Goal: Obtain resource: Obtain resource

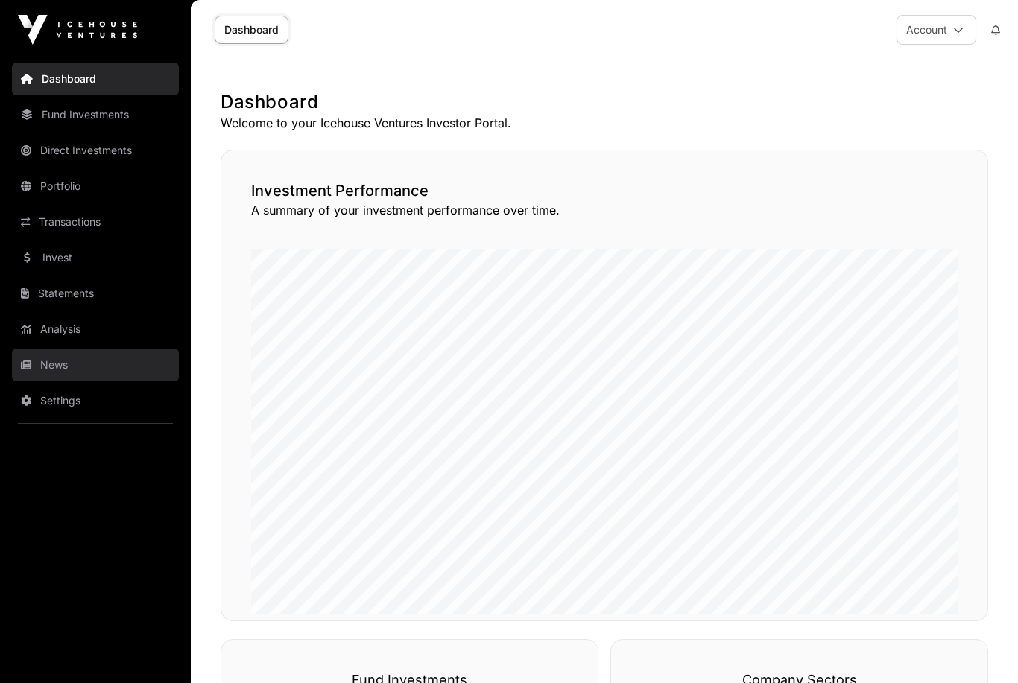
click at [52, 376] on link "News" at bounding box center [95, 365] width 167 height 33
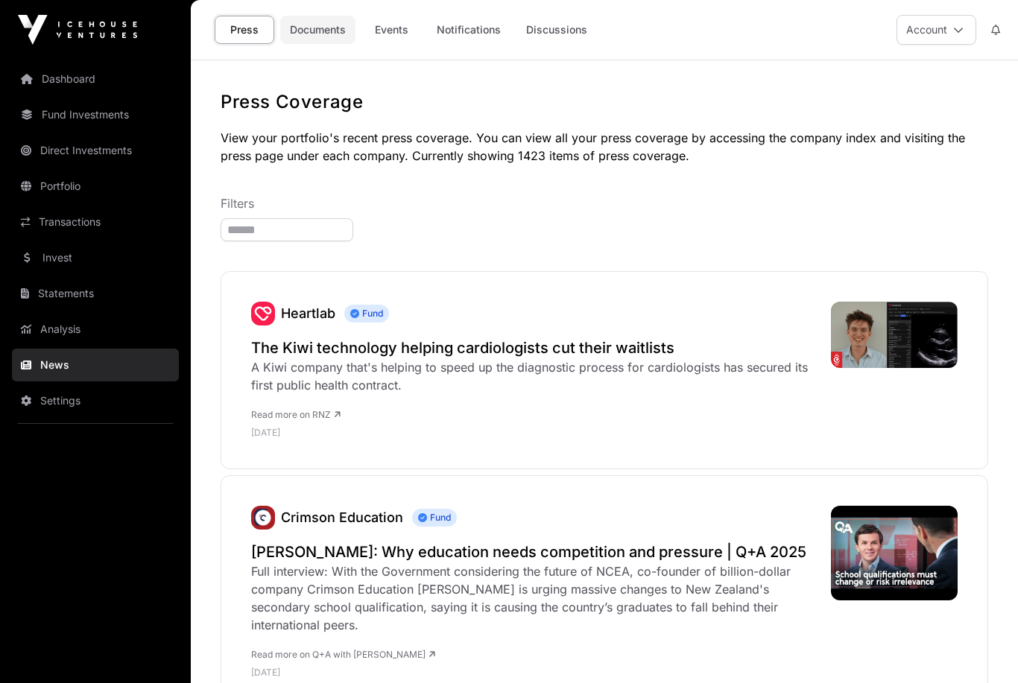
click at [323, 31] on link "Documents" at bounding box center [317, 30] width 75 height 28
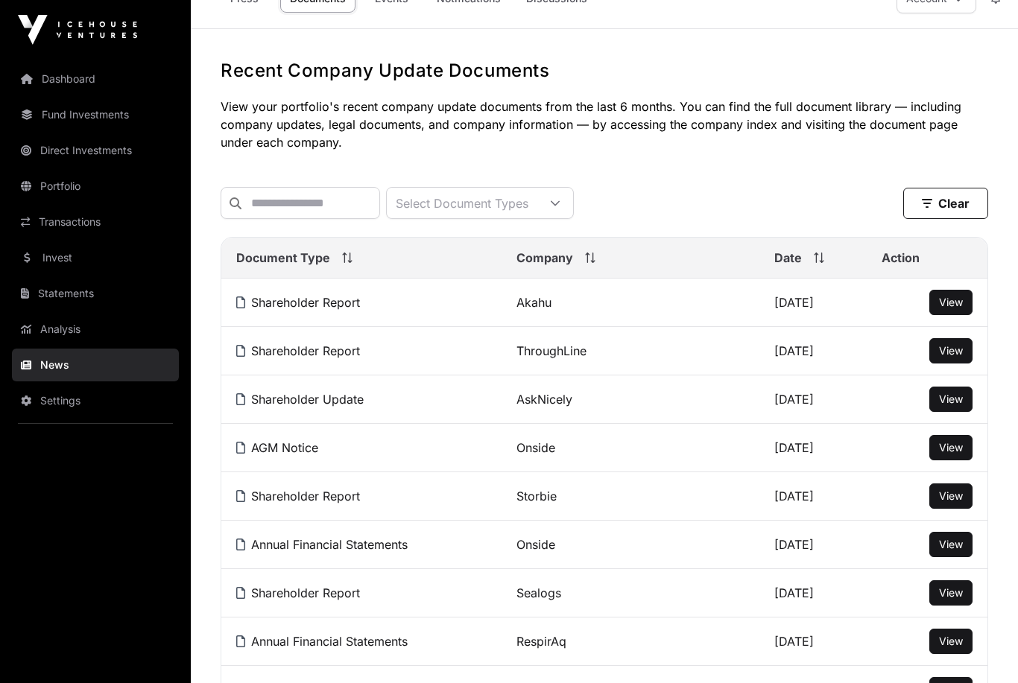
scroll to position [32, 0]
click at [943, 498] on span "View" at bounding box center [951, 495] width 24 height 13
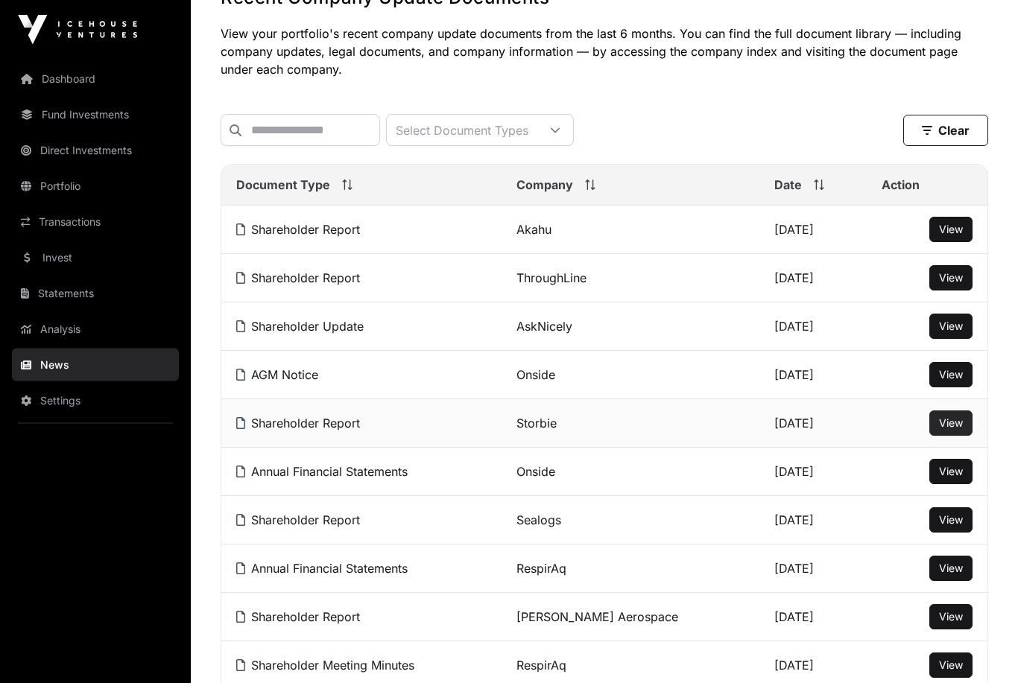
scroll to position [126, 0]
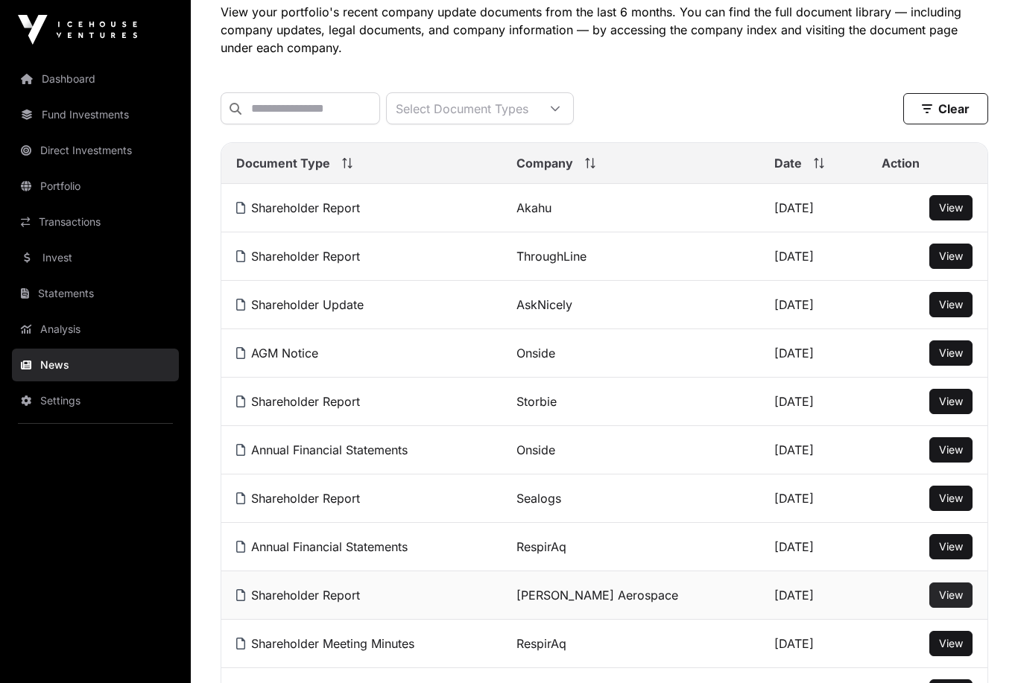
click at [955, 592] on span "View" at bounding box center [951, 595] width 24 height 13
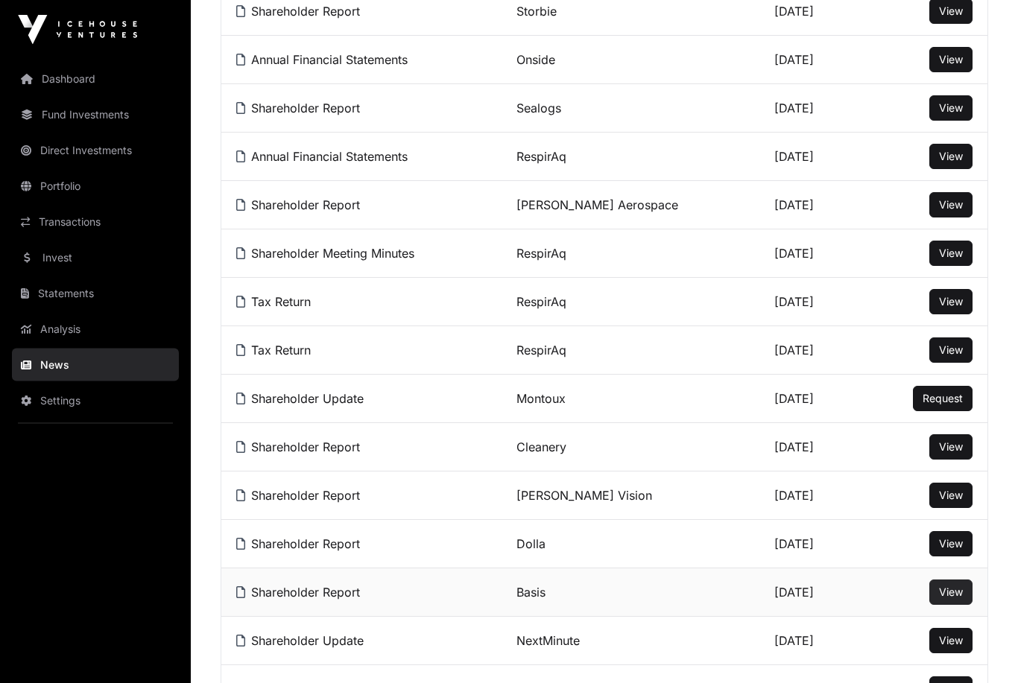
scroll to position [516, 0]
click at [943, 594] on span "View" at bounding box center [951, 592] width 24 height 13
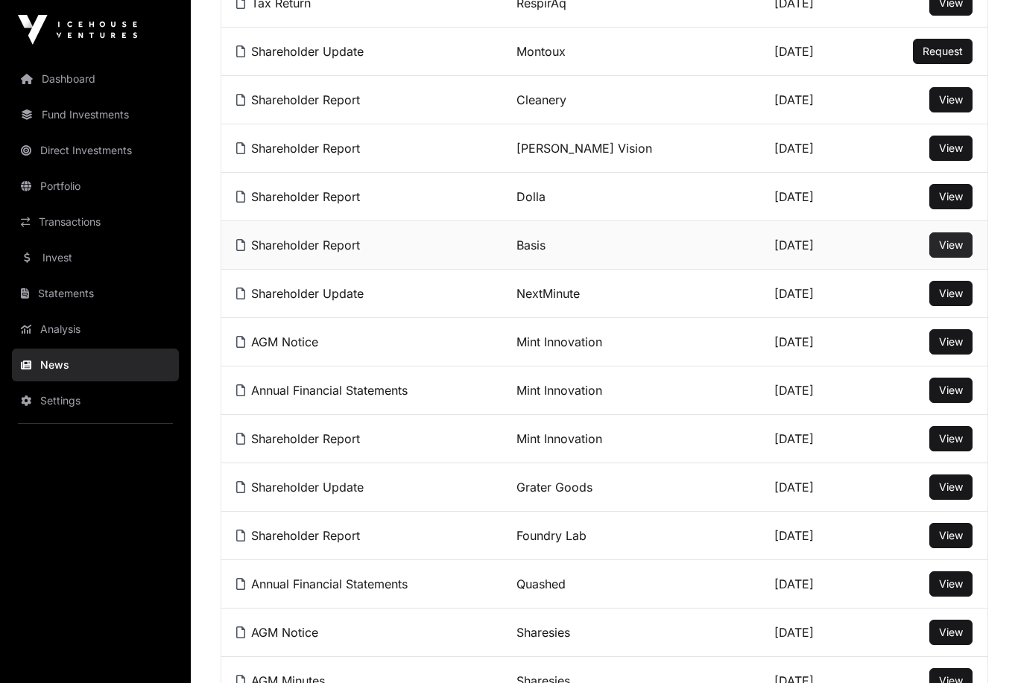
scroll to position [866, 0]
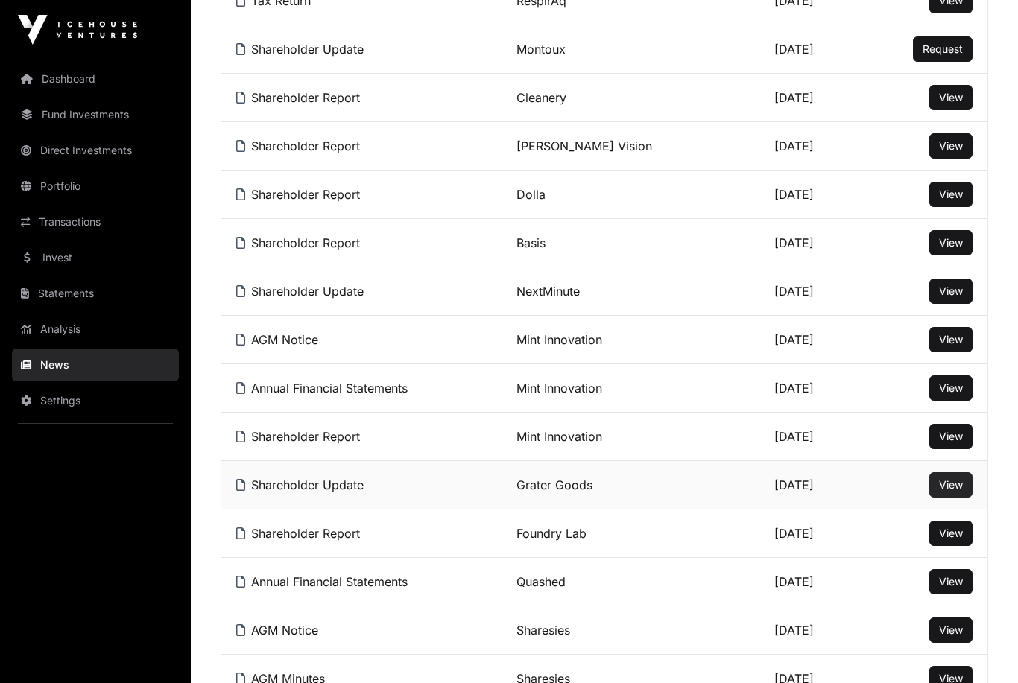
click at [943, 489] on span "View" at bounding box center [951, 484] width 24 height 13
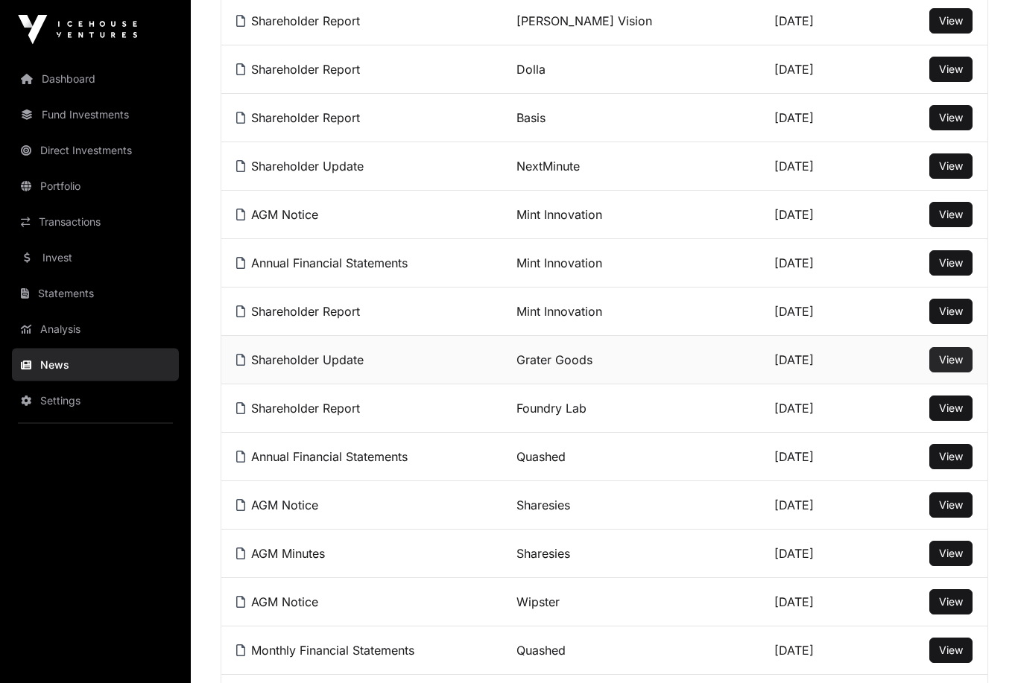
scroll to position [989, 0]
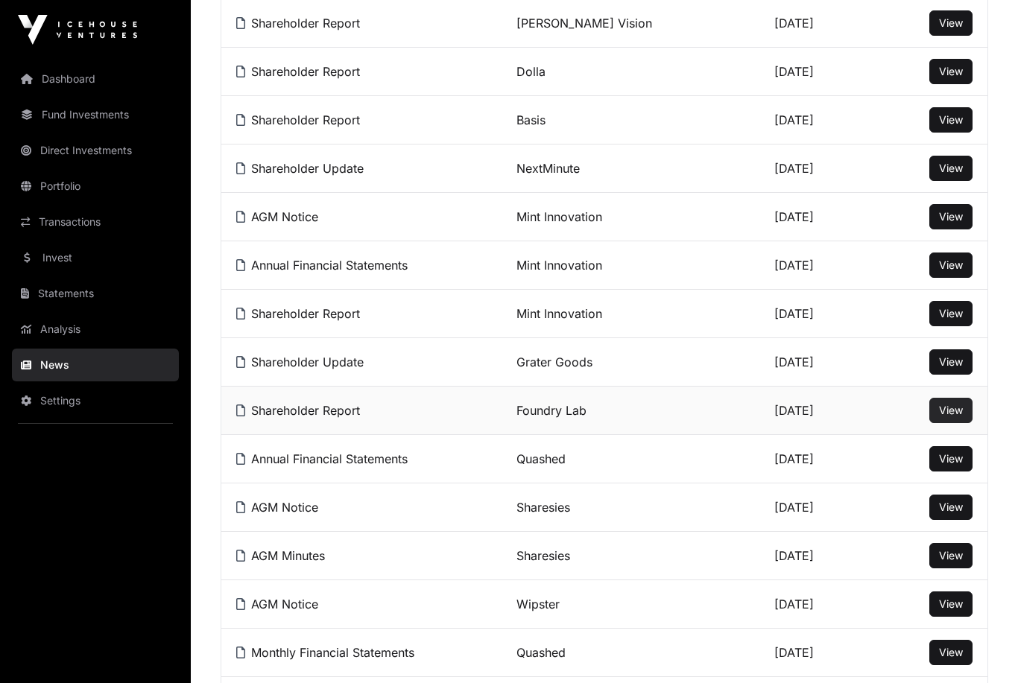
click at [939, 417] on span "View" at bounding box center [951, 410] width 24 height 13
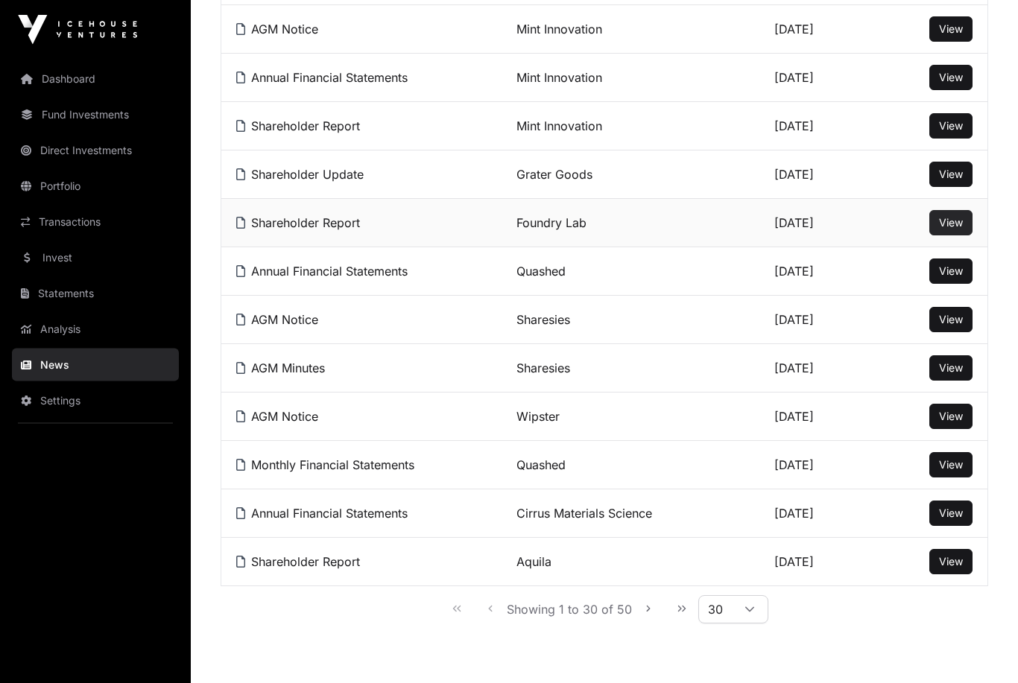
scroll to position [1177, 0]
click at [643, 610] on icon "Next Page" at bounding box center [648, 609] width 10 height 10
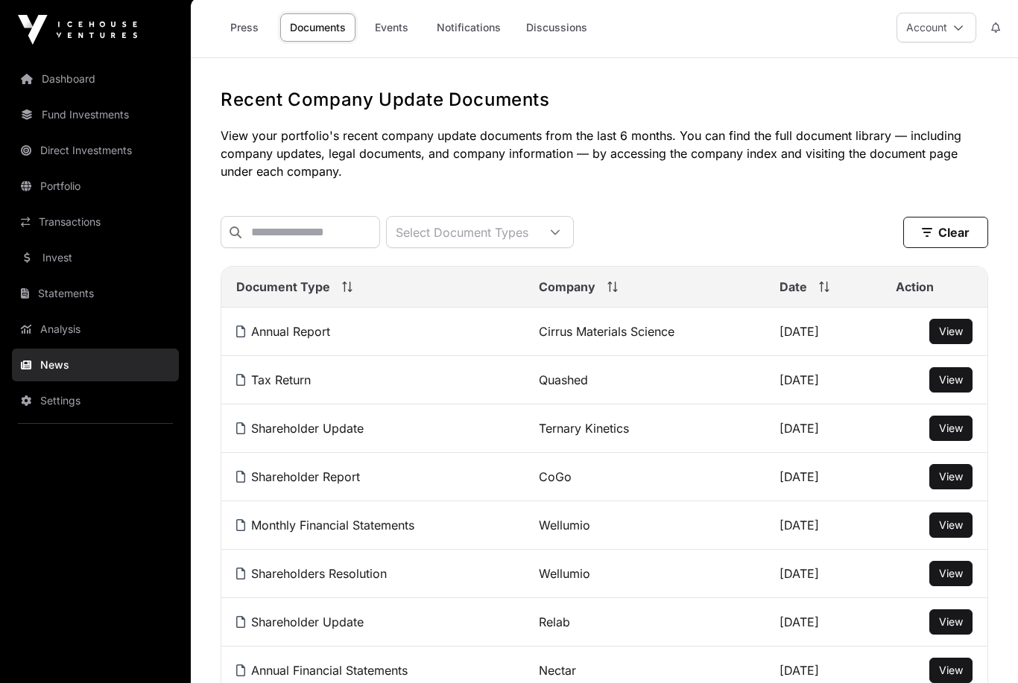
scroll to position [0, 0]
